Goal: Information Seeking & Learning: Learn about a topic

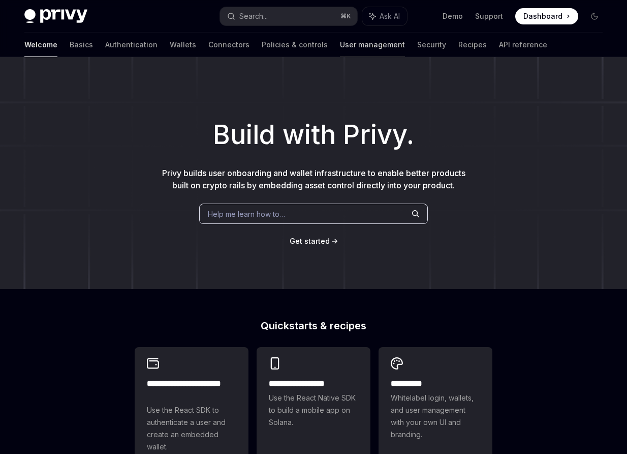
click at [340, 44] on link "User management" at bounding box center [372, 45] width 65 height 24
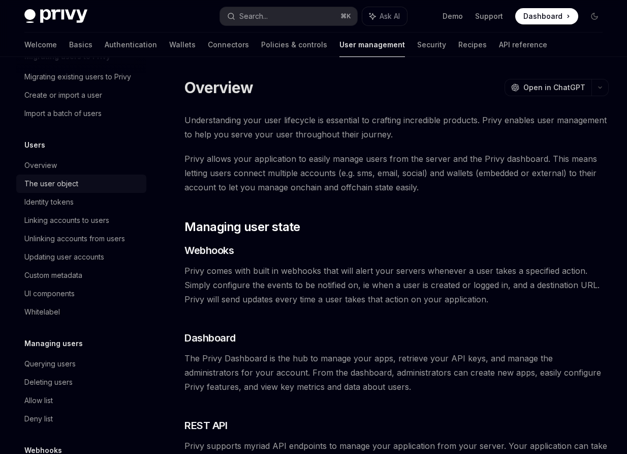
scroll to position [122, 0]
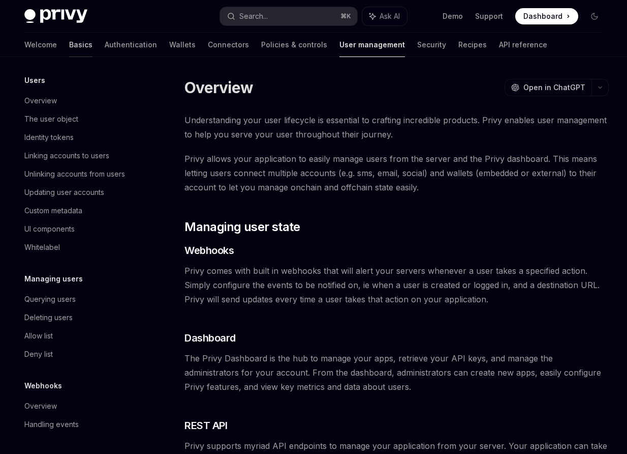
click at [69, 46] on link "Basics" at bounding box center [80, 45] width 23 height 24
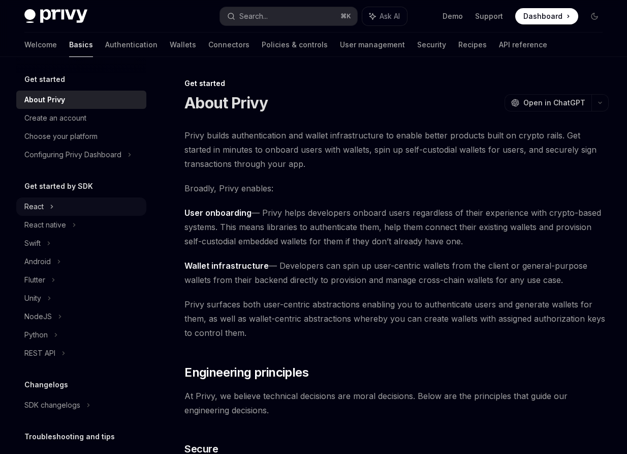
click at [47, 209] on div "React" at bounding box center [81, 206] width 130 height 18
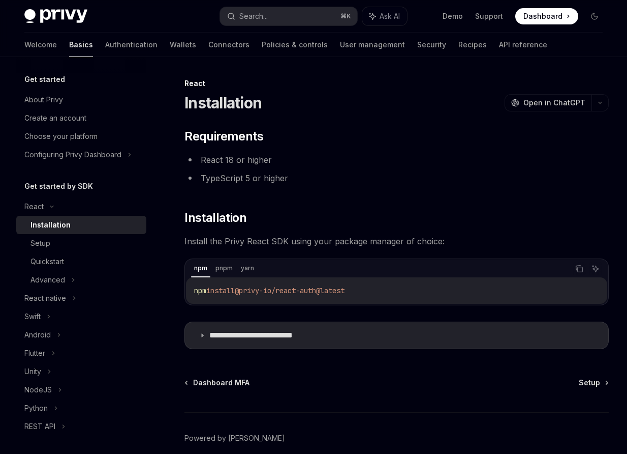
click at [82, 222] on div "Installation" at bounding box center [86, 225] width 110 height 12
click at [66, 243] on div "Setup" at bounding box center [86, 243] width 110 height 12
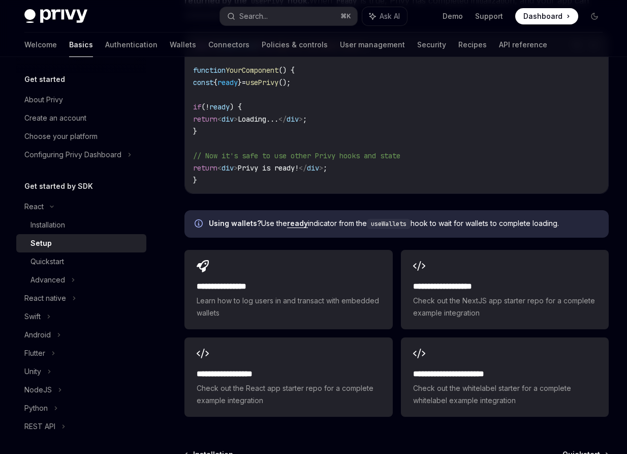
scroll to position [1171, 0]
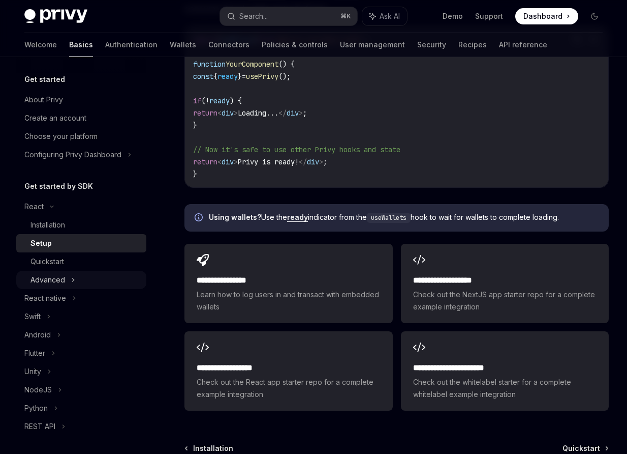
click at [64, 280] on div "Advanced" at bounding box center [48, 280] width 35 height 12
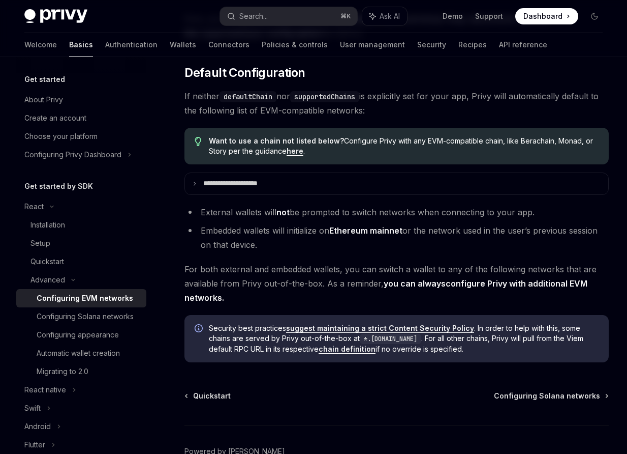
scroll to position [2406, 0]
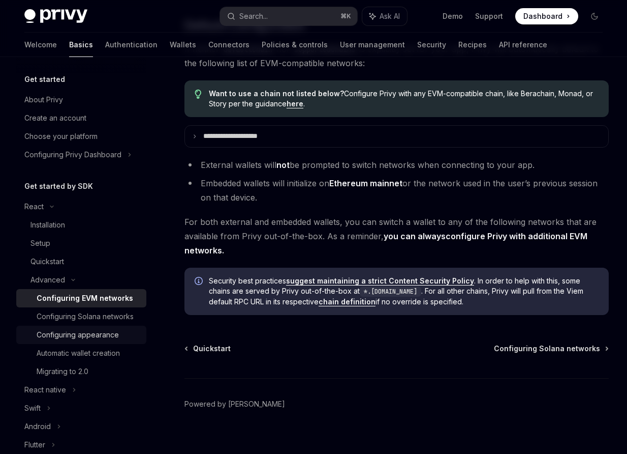
click at [99, 335] on div "Configuring appearance" at bounding box center [78, 334] width 82 height 12
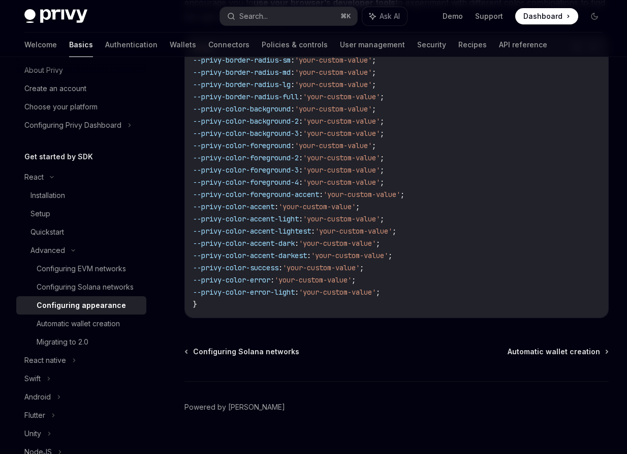
scroll to position [25, 0]
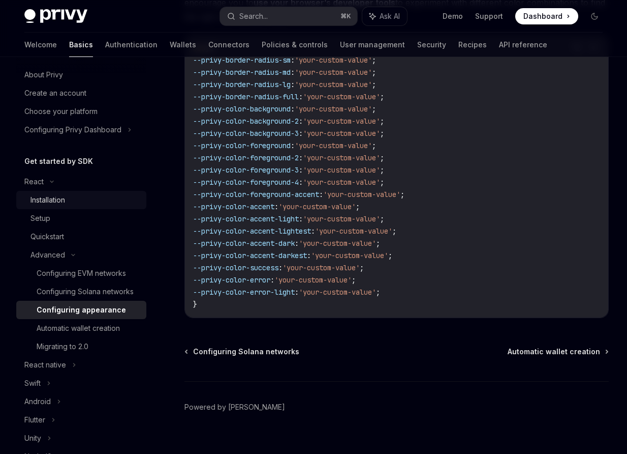
click at [45, 198] on div "Installation" at bounding box center [48, 200] width 35 height 12
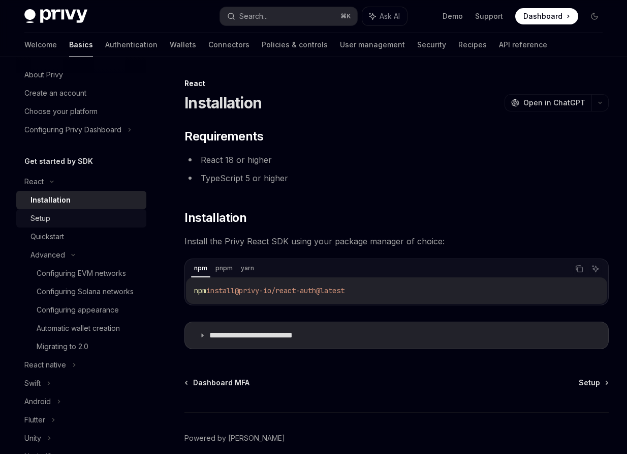
click at [106, 216] on div "Setup" at bounding box center [86, 218] width 110 height 12
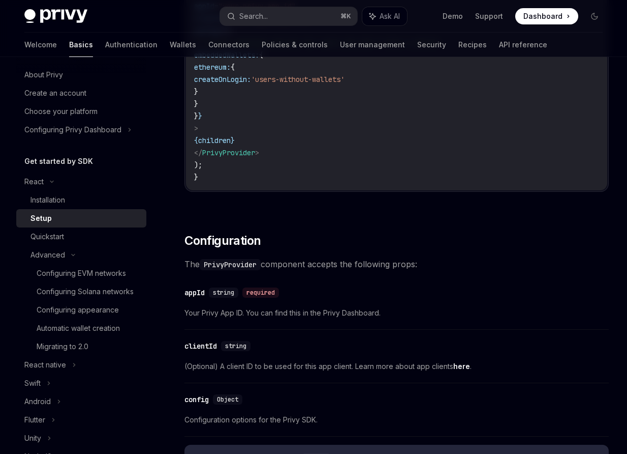
scroll to position [529, 0]
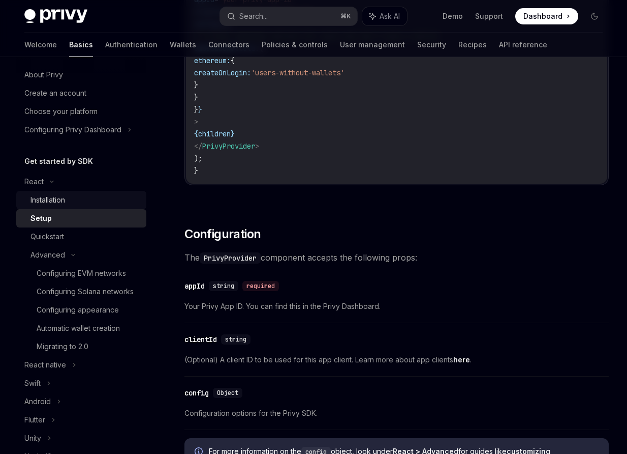
click at [48, 208] on link "Installation" at bounding box center [81, 200] width 130 height 18
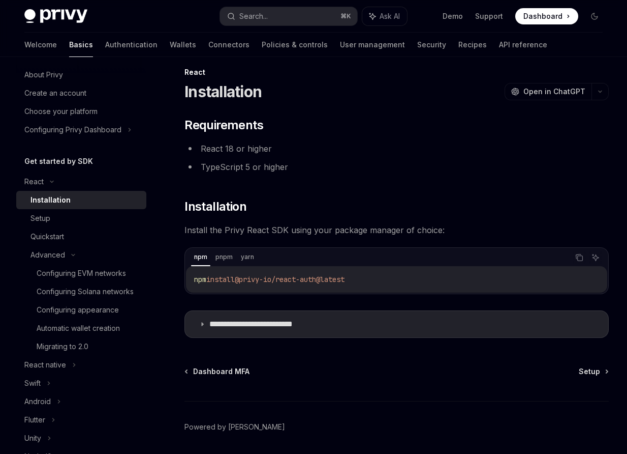
scroll to position [12, 0]
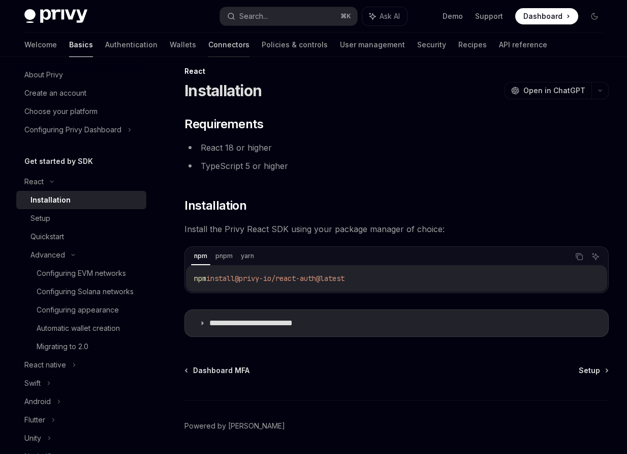
click at [208, 47] on link "Connectors" at bounding box center [228, 45] width 41 height 24
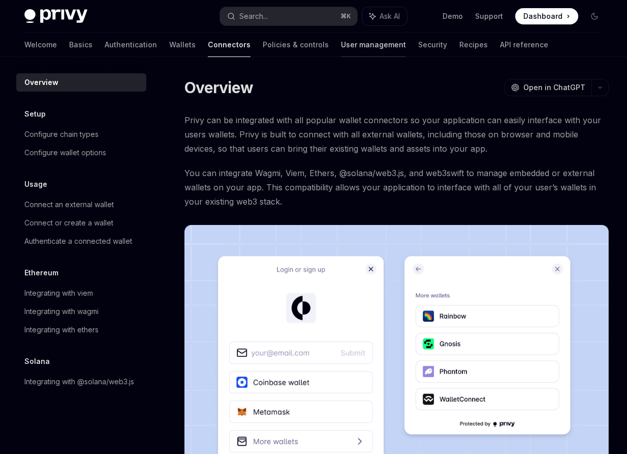
click at [341, 44] on link "User management" at bounding box center [373, 45] width 65 height 24
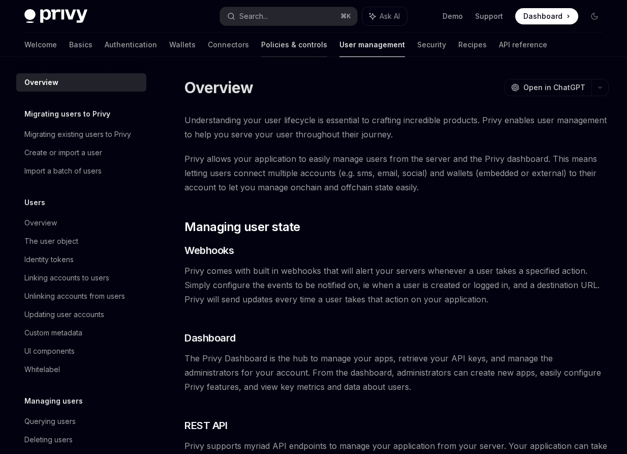
click at [261, 42] on link "Policies & controls" at bounding box center [294, 45] width 66 height 24
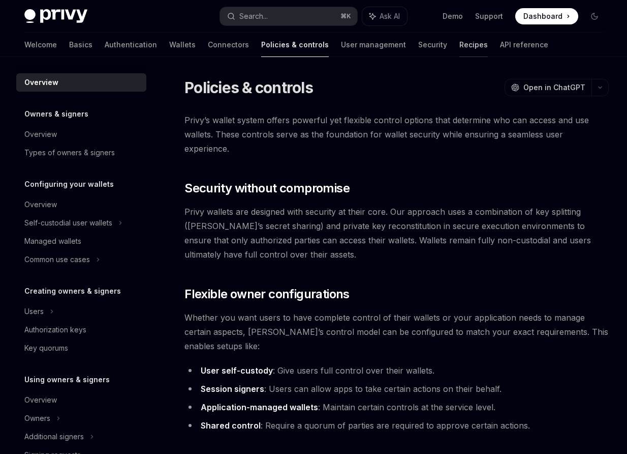
click at [460, 46] on link "Recipes" at bounding box center [474, 45] width 28 height 24
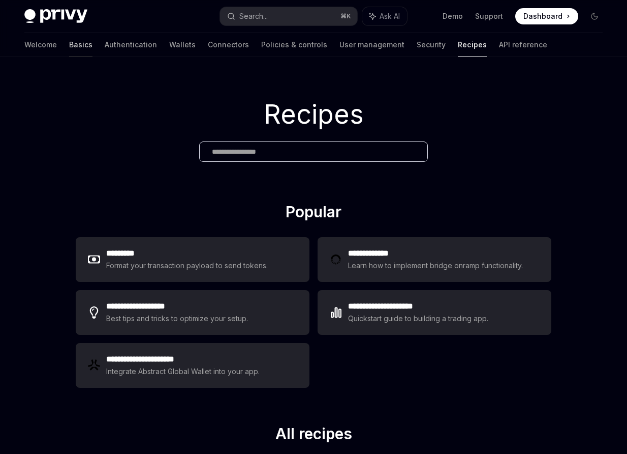
click at [69, 45] on link "Basics" at bounding box center [80, 45] width 23 height 24
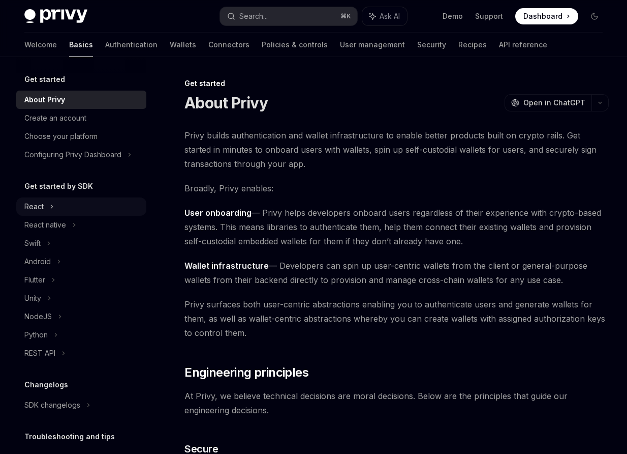
click at [55, 206] on div "React" at bounding box center [81, 206] width 130 height 18
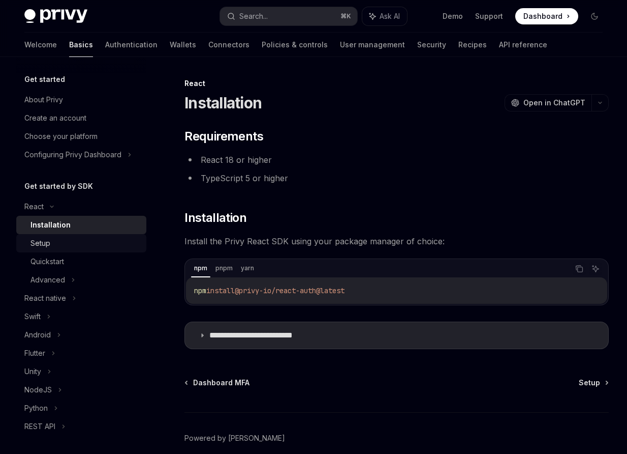
click at [55, 238] on div "Setup" at bounding box center [86, 243] width 110 height 12
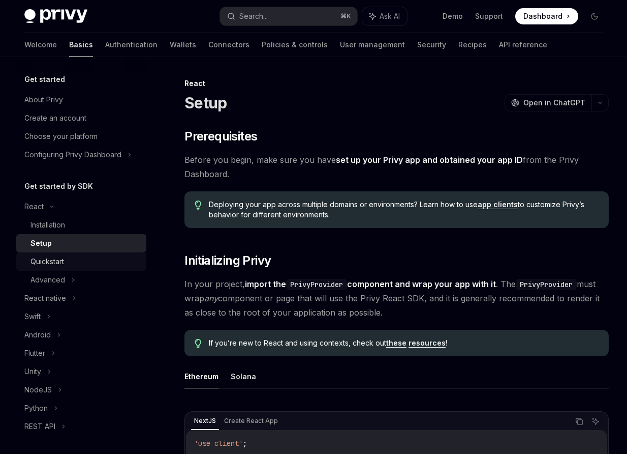
click at [64, 261] on div "Quickstart" at bounding box center [48, 261] width 34 height 12
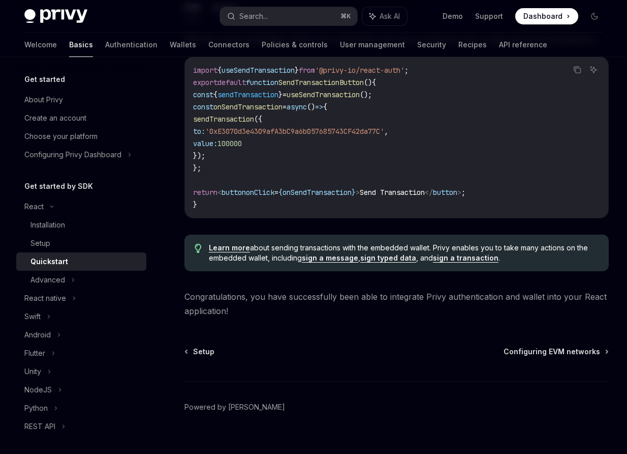
scroll to position [940, 0]
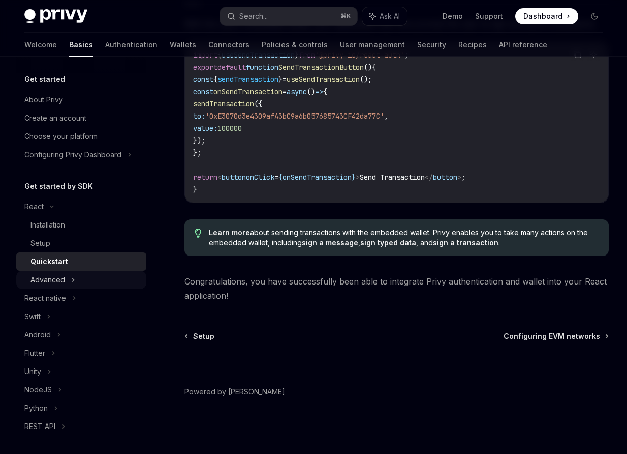
click at [59, 278] on div "Advanced" at bounding box center [48, 280] width 35 height 12
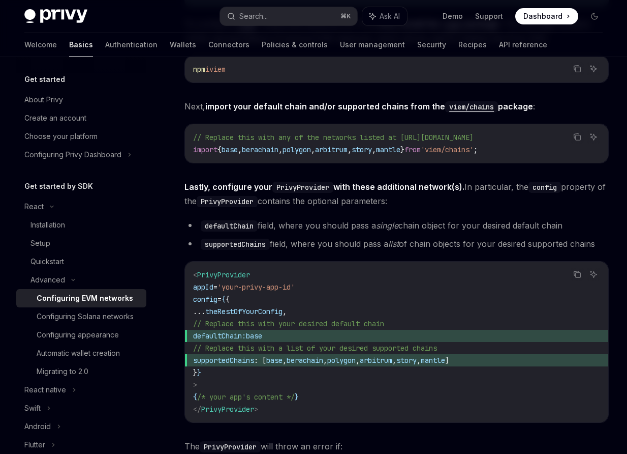
scroll to position [1086, 0]
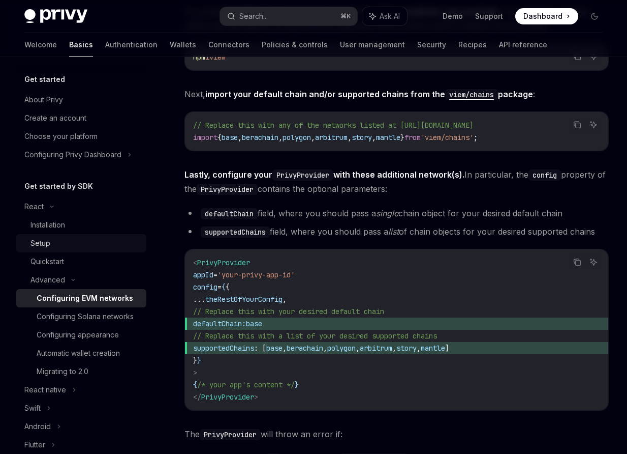
click at [42, 248] on div "Setup" at bounding box center [41, 243] width 20 height 12
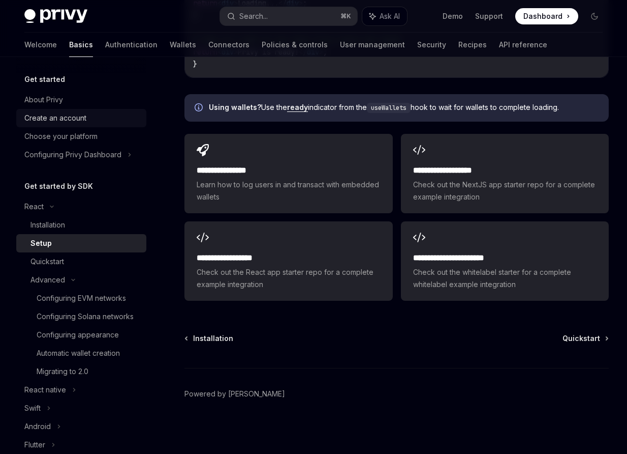
scroll to position [1282, 0]
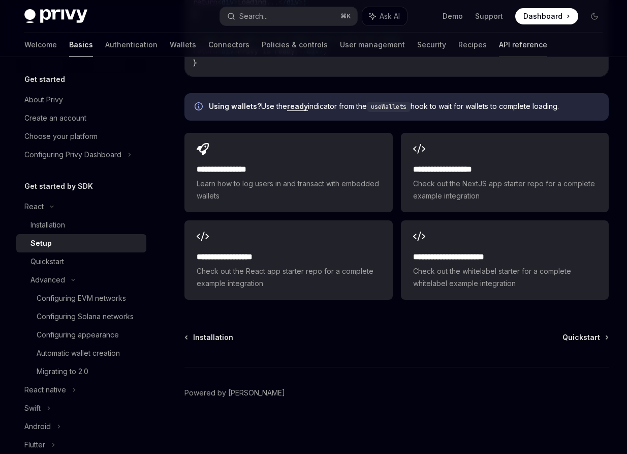
click at [499, 44] on link "API reference" at bounding box center [523, 45] width 48 height 24
type textarea "*"
